Goal: Navigation & Orientation: Find specific page/section

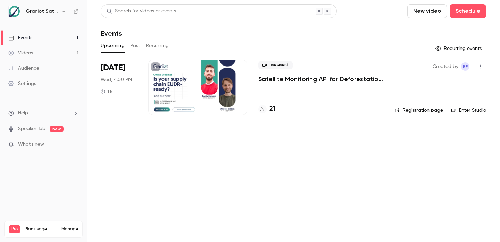
click at [273, 109] on h4 "21" at bounding box center [273, 109] width 6 height 9
